Goal: Task Accomplishment & Management: Complete application form

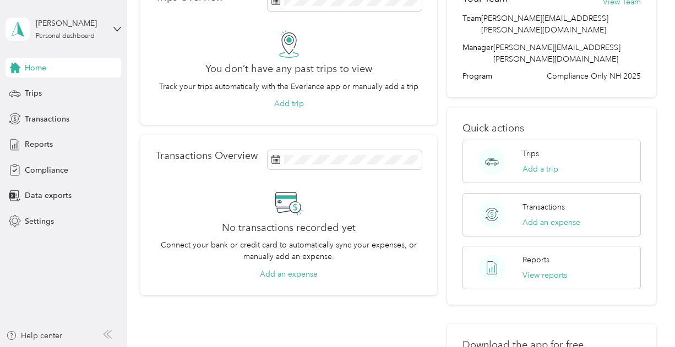
scroll to position [72, 0]
click at [559, 270] on button "View reports" at bounding box center [544, 276] width 45 height 12
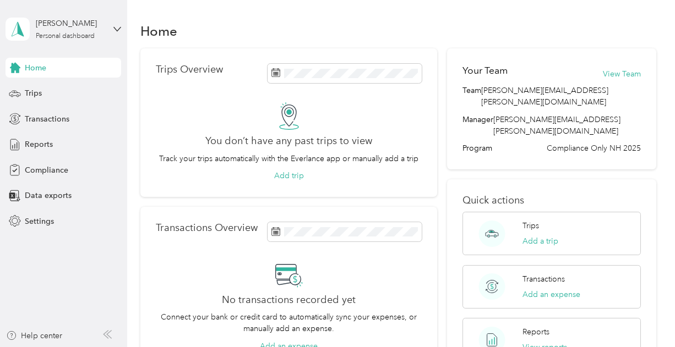
click at [69, 76] on div "Home" at bounding box center [64, 68] width 116 height 20
click at [625, 76] on button "View Team" at bounding box center [622, 74] width 38 height 12
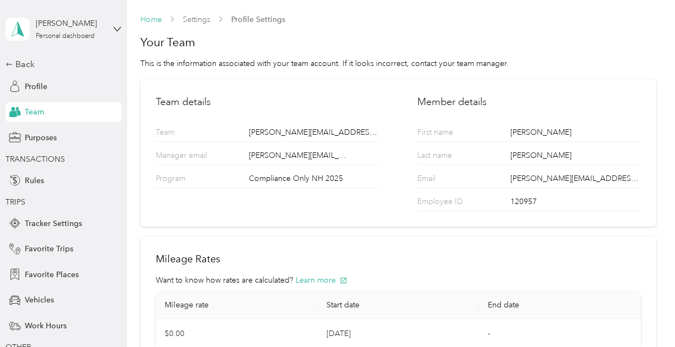
click at [157, 22] on link "Home" at bounding box center [150, 19] width 21 height 9
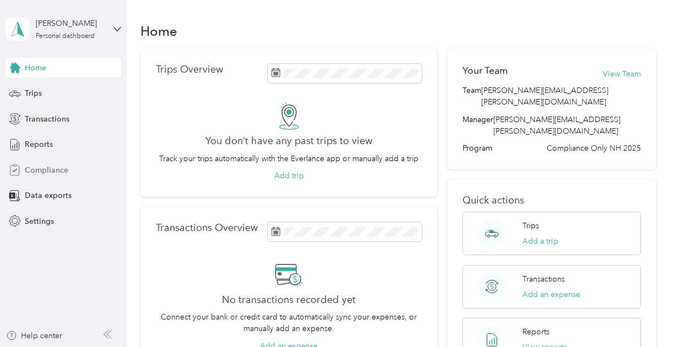
click at [35, 169] on span "Compliance" at bounding box center [46, 171] width 43 height 12
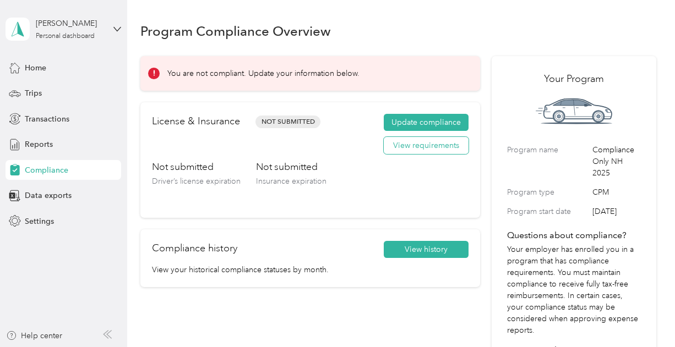
click at [418, 147] on button "View requirements" at bounding box center [426, 146] width 85 height 18
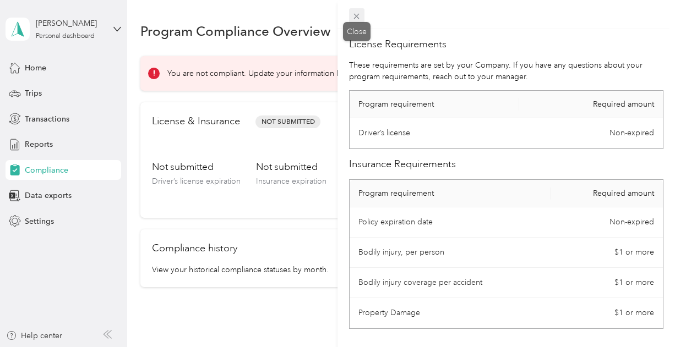
click at [357, 17] on icon at bounding box center [357, 17] width 6 height 6
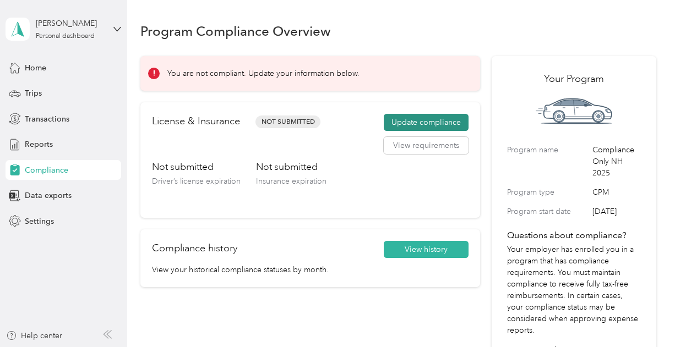
click at [406, 117] on button "Update compliance" at bounding box center [426, 123] width 85 height 18
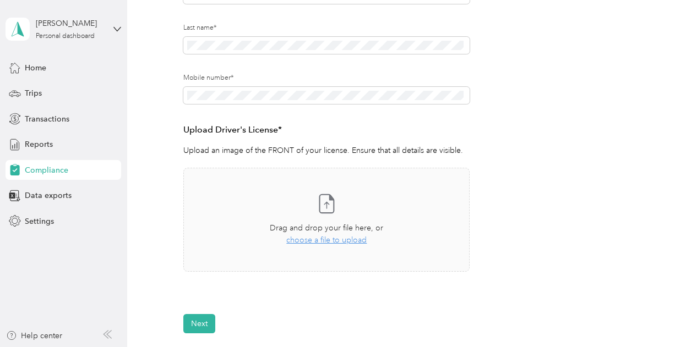
scroll to position [196, 0]
click at [321, 242] on span "choose a file to upload" at bounding box center [326, 238] width 80 height 9
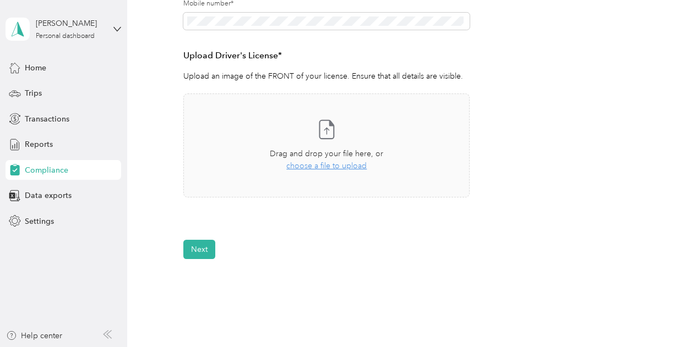
scroll to position [270, 0]
click at [299, 166] on span "choose a file to upload" at bounding box center [326, 165] width 80 height 9
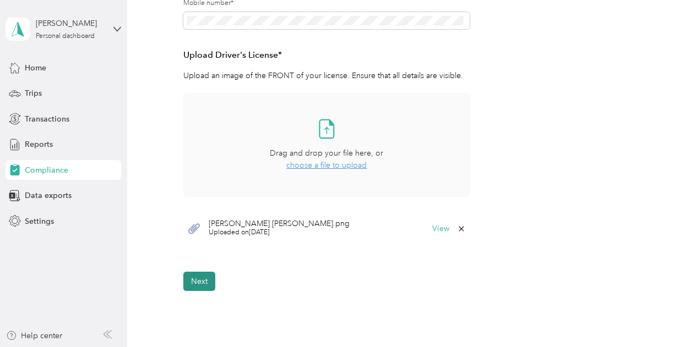
click at [195, 283] on button "Next" at bounding box center [199, 281] width 32 height 19
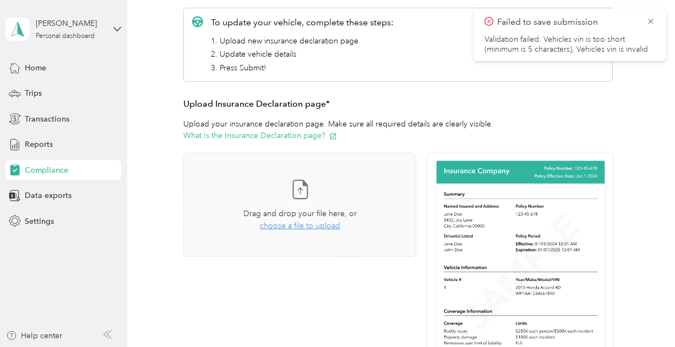
scroll to position [161, 0]
click at [276, 226] on span "choose a file to upload" at bounding box center [300, 225] width 80 height 9
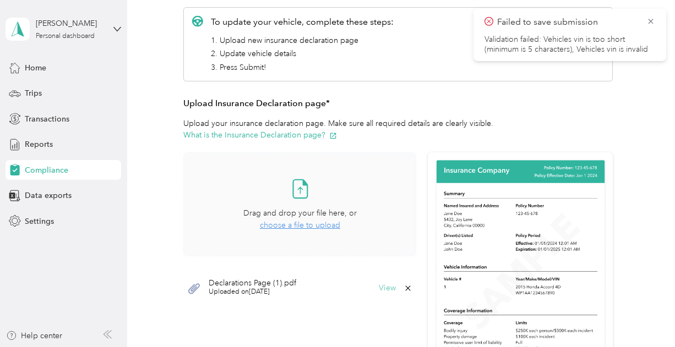
click at [386, 289] on button "View" at bounding box center [387, 288] width 17 height 8
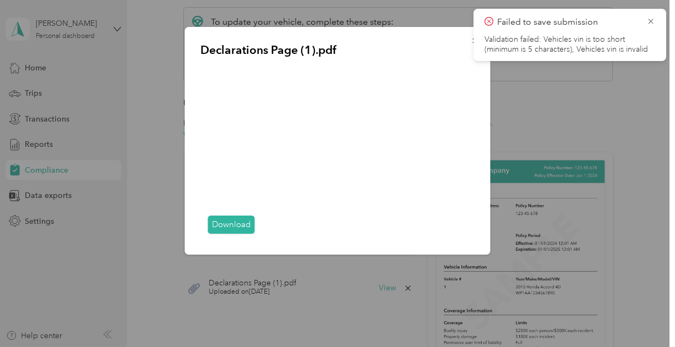
click at [473, 232] on div "Download" at bounding box center [337, 225] width 275 height 28
click at [469, 233] on div "Download" at bounding box center [337, 225] width 275 height 28
click at [355, 317] on div at bounding box center [337, 173] width 675 height 347
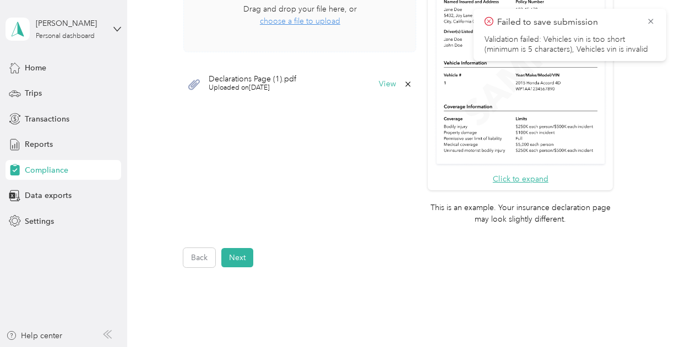
scroll to position [376, 0]
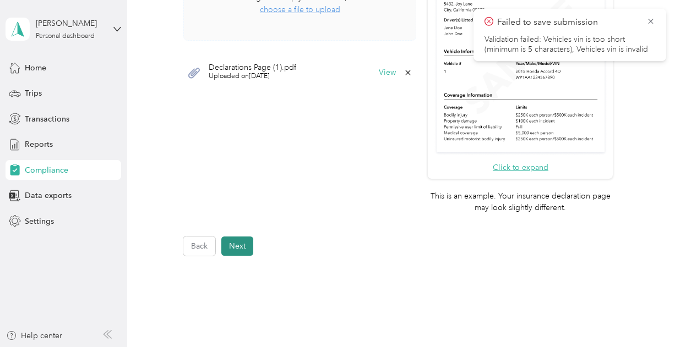
click at [232, 244] on button "Next" at bounding box center [237, 246] width 32 height 19
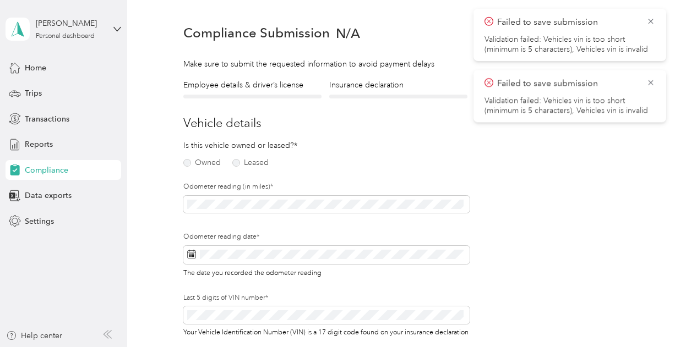
scroll to position [13, 0]
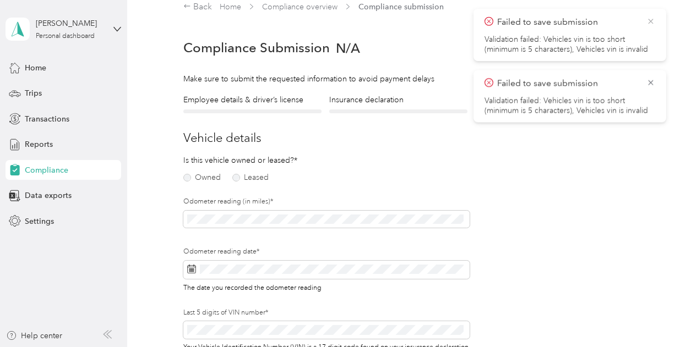
click at [650, 21] on icon at bounding box center [650, 21] width 5 height 5
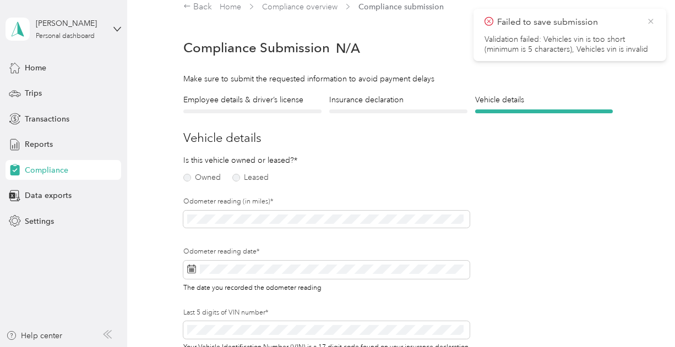
click at [654, 18] on icon at bounding box center [650, 22] width 9 height 10
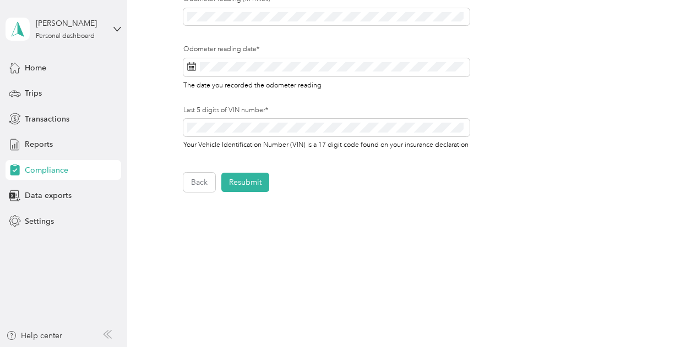
scroll to position [230, 0]
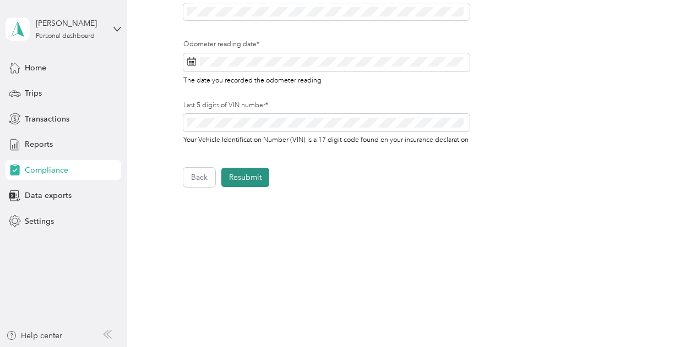
click at [246, 180] on button "Resubmit" at bounding box center [245, 177] width 48 height 19
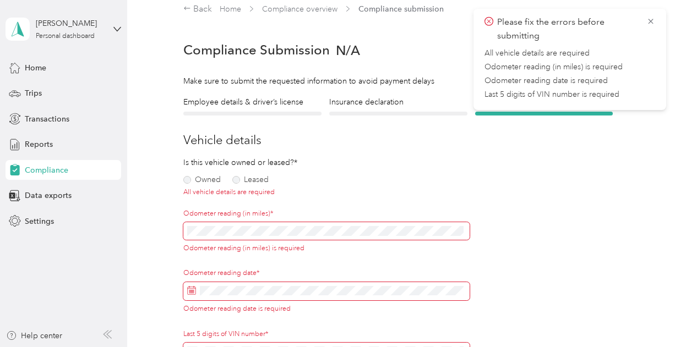
scroll to position [0, 0]
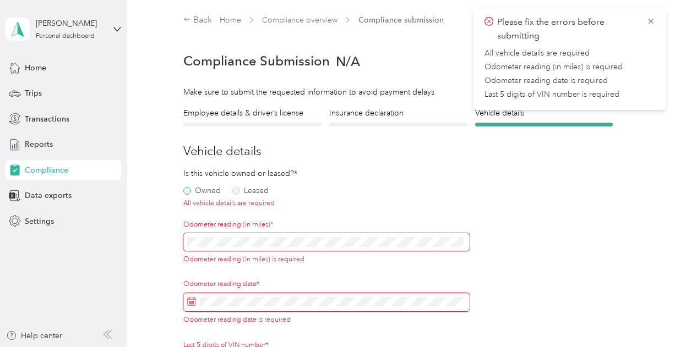
click at [188, 193] on label "Owned" at bounding box center [201, 191] width 37 height 8
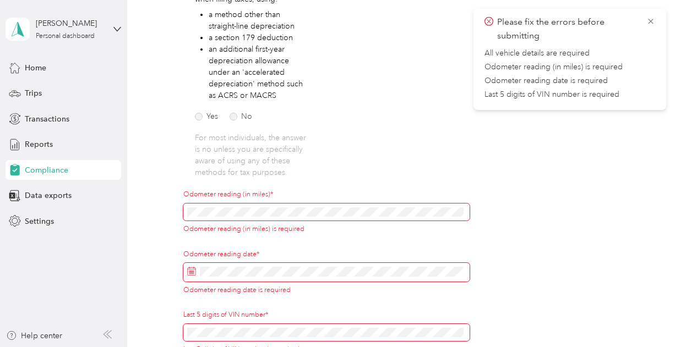
scroll to position [240, 0]
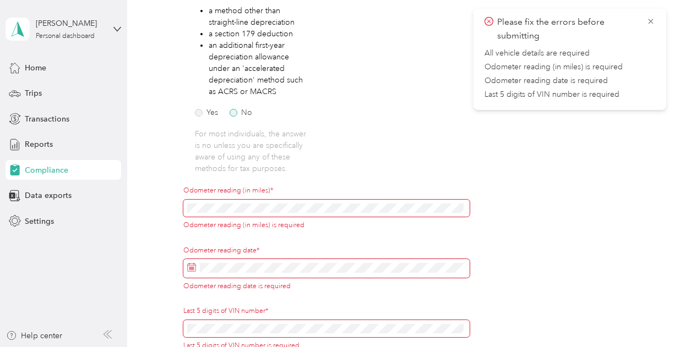
click at [237, 111] on label "No" at bounding box center [240, 113] width 23 height 8
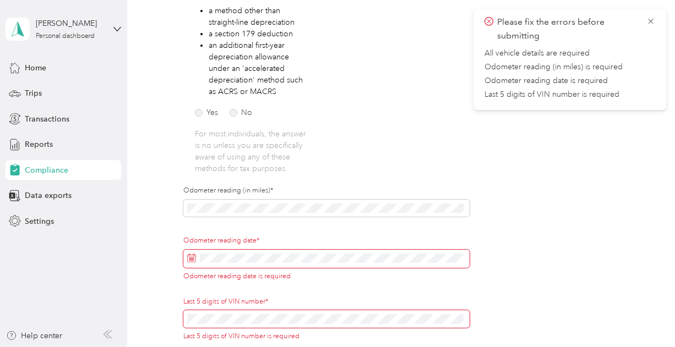
click at [192, 258] on icon at bounding box center [191, 258] width 9 height 9
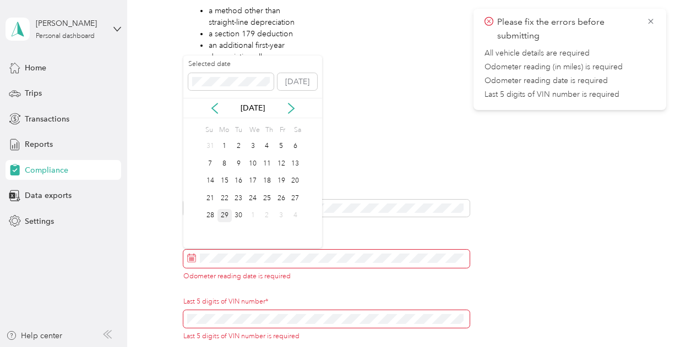
click at [226, 213] on div "29" at bounding box center [224, 216] width 14 height 14
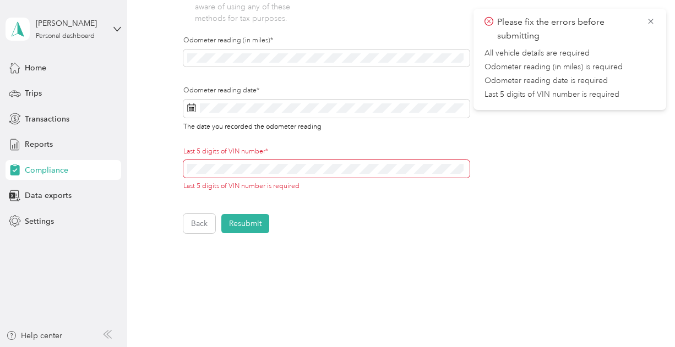
scroll to position [396, 0]
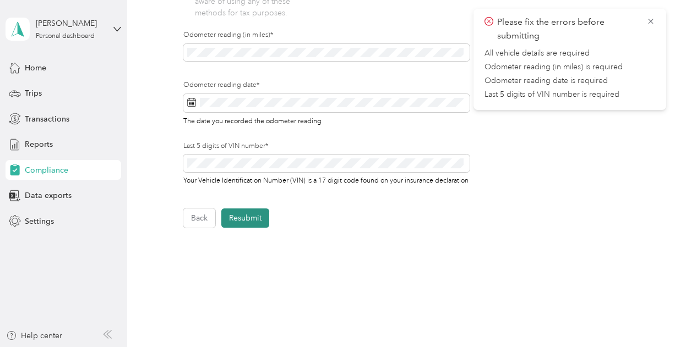
click at [251, 228] on button "Resubmit" at bounding box center [245, 218] width 48 height 19
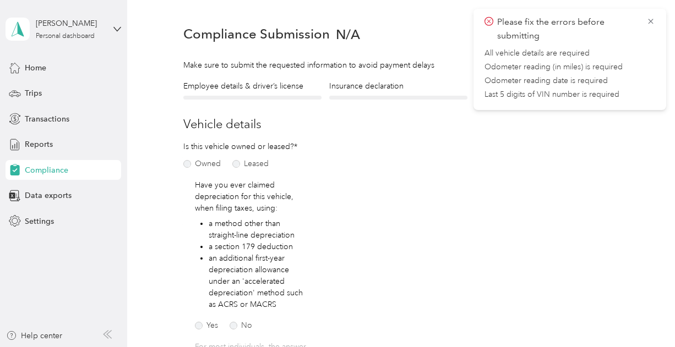
scroll to position [13, 0]
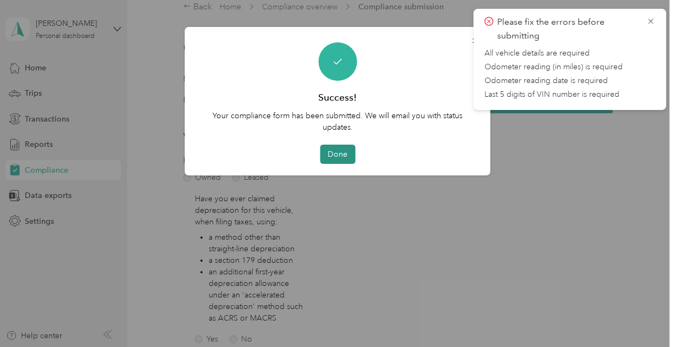
click at [332, 151] on button "Done" at bounding box center [337, 154] width 35 height 19
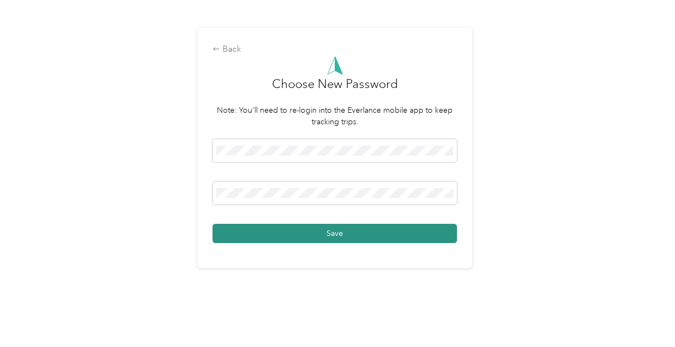
click at [308, 232] on button "Save" at bounding box center [334, 233] width 244 height 19
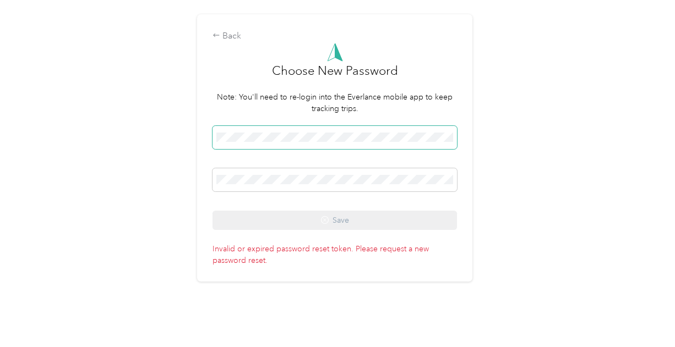
click at [327, 130] on span at bounding box center [334, 137] width 244 height 23
